Goal: Task Accomplishment & Management: Manage account settings

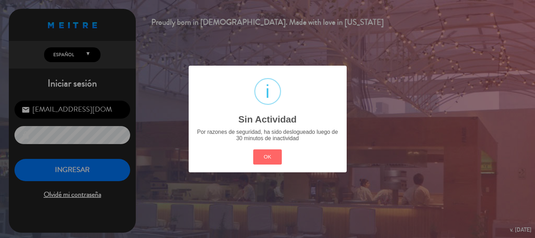
click at [263, 150] on button "OK" at bounding box center [267, 156] width 29 height 15
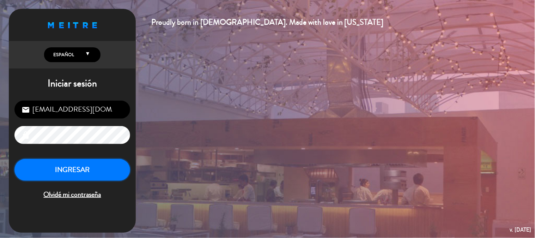
click at [92, 167] on button "INGRESAR" at bounding box center [72, 170] width 116 height 22
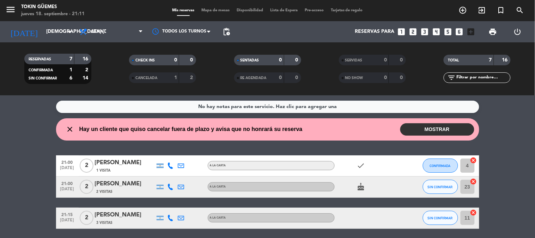
click at [433, 126] on button "MOSTRAR" at bounding box center [437, 129] width 74 height 12
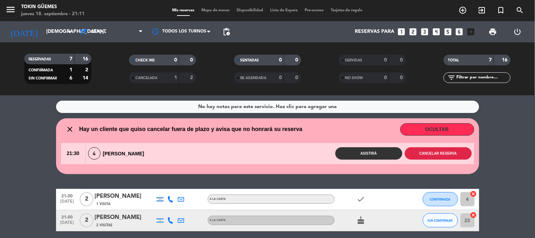
click at [444, 150] on button "Cancelar reserva" at bounding box center [438, 153] width 67 height 12
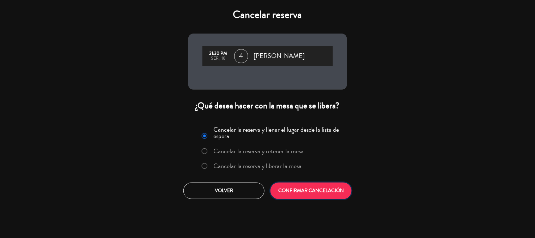
click at [310, 190] on button "CONFIRMAR CANCELACIÓN" at bounding box center [310, 190] width 81 height 17
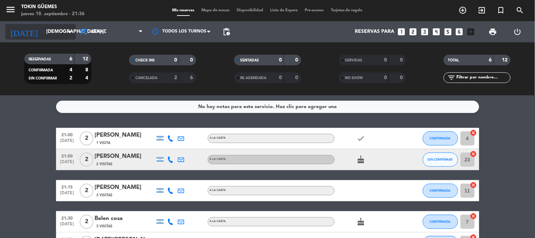
click at [58, 28] on input "[DEMOGRAPHIC_DATA] [DATE]" at bounding box center [76, 31] width 67 height 13
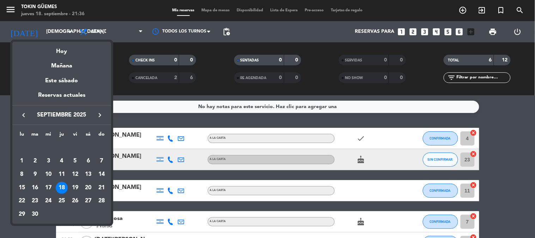
click at [50, 30] on div at bounding box center [267, 119] width 535 height 238
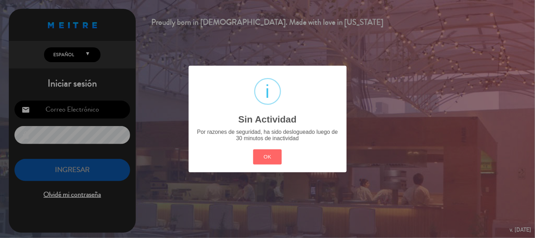
type input "[EMAIL_ADDRESS][DOMAIN_NAME]"
